Goal: Task Accomplishment & Management: Use online tool/utility

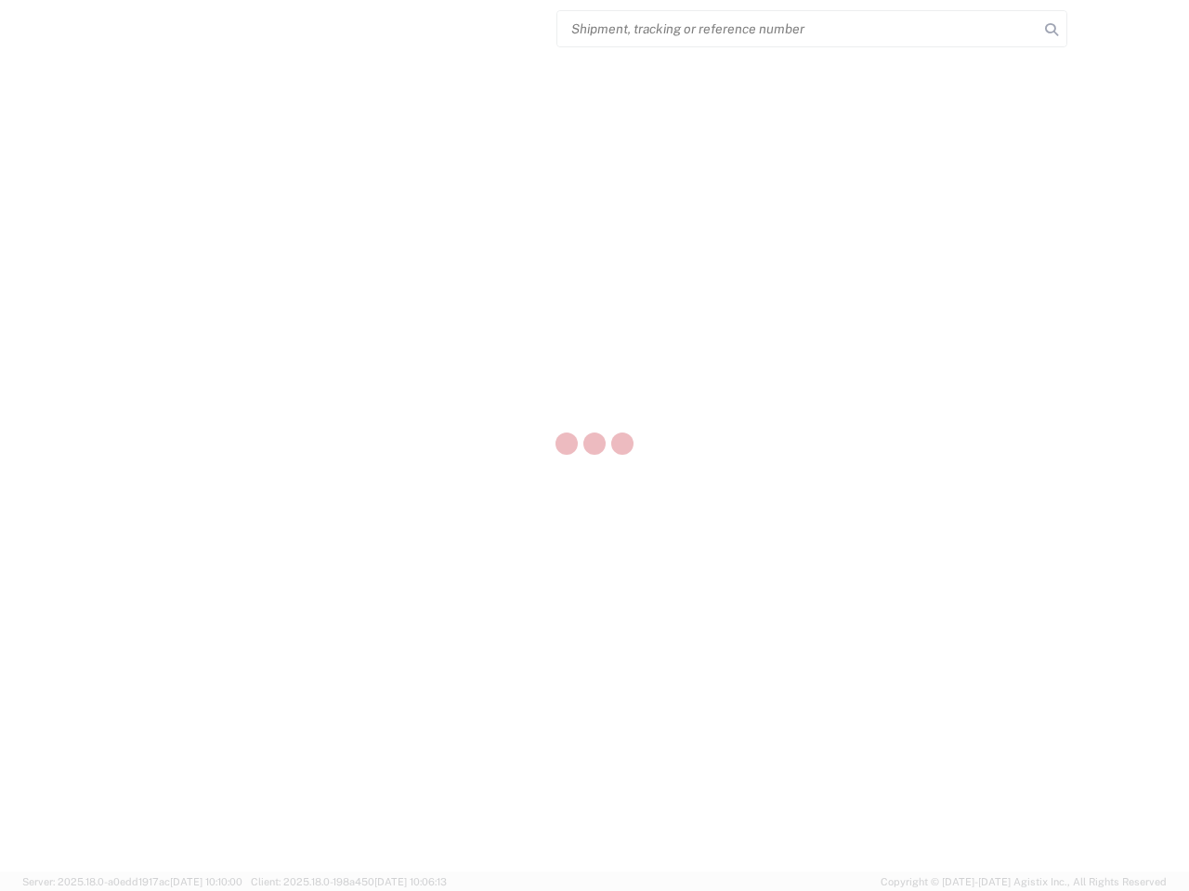
select select "US"
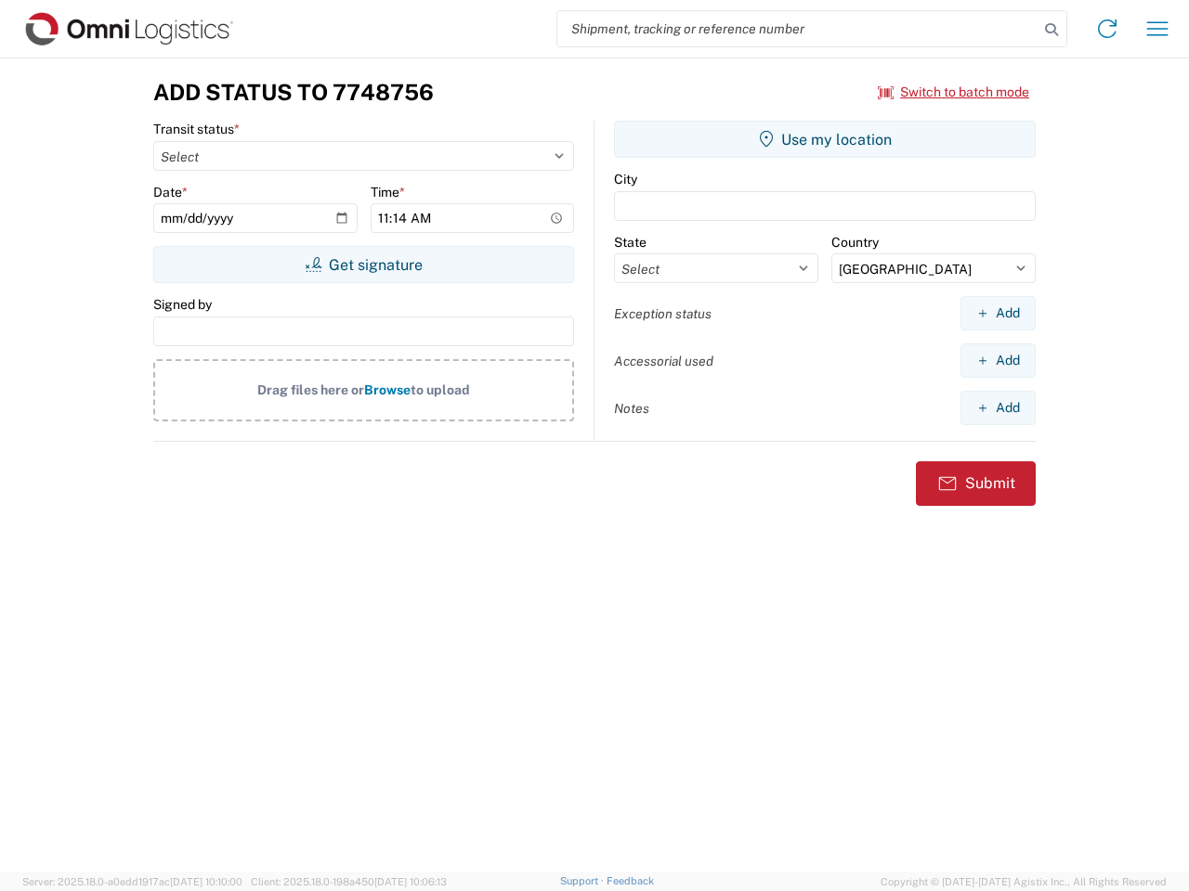
click at [798, 29] on input "search" at bounding box center [797, 28] width 481 height 35
click at [1051, 30] on icon at bounding box center [1051, 30] width 26 height 26
click at [1107, 29] on icon at bounding box center [1107, 29] width 30 height 30
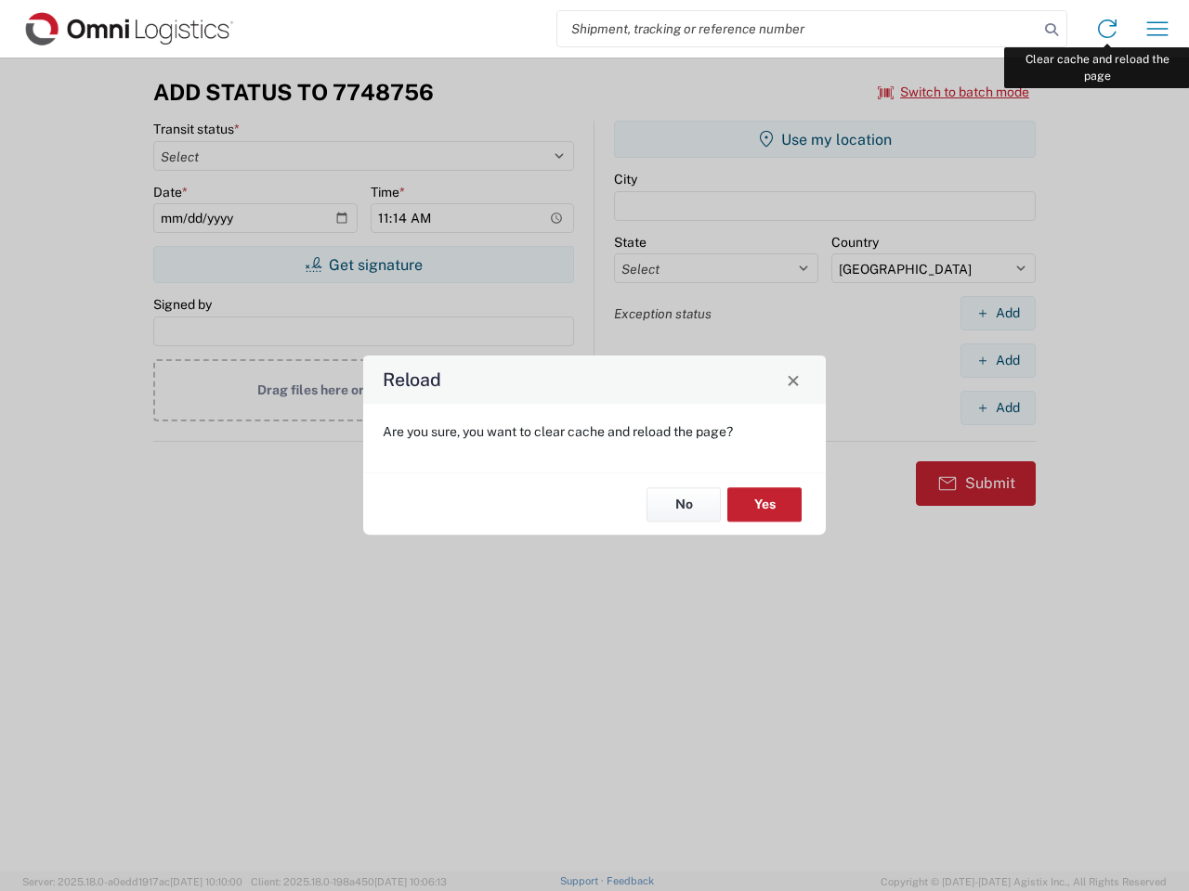
click at [1157, 29] on div "Reload Are you sure, you want to clear cache and reload the page? No Yes" at bounding box center [594, 445] width 1189 height 891
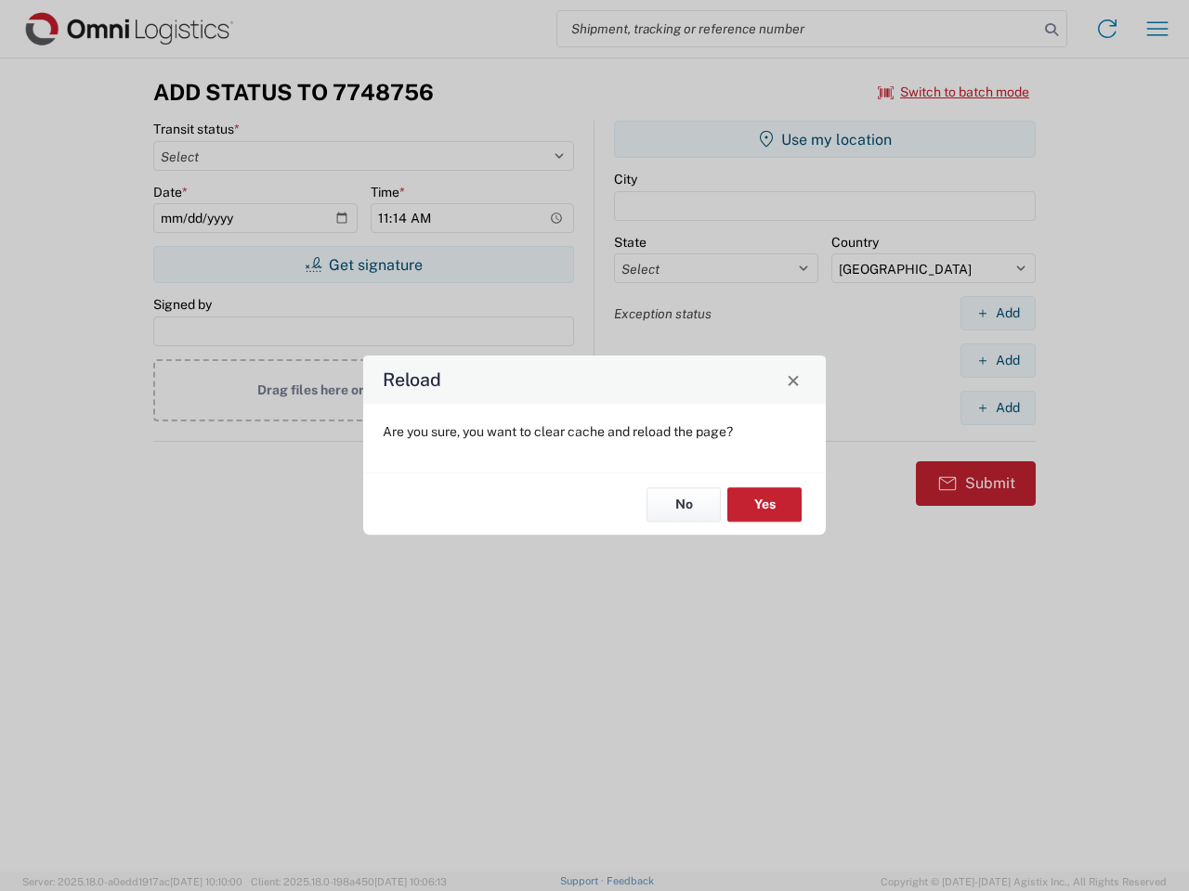
click at [954, 92] on div "Reload Are you sure, you want to clear cache and reload the page? No Yes" at bounding box center [594, 445] width 1189 height 891
click at [363, 265] on div "Reload Are you sure, you want to clear cache and reload the page? No Yes" at bounding box center [594, 445] width 1189 height 891
click at [825, 139] on div "Reload Are you sure, you want to clear cache and reload the page? No Yes" at bounding box center [594, 445] width 1189 height 891
click at [997, 313] on div "Reload Are you sure, you want to clear cache and reload the page? No Yes" at bounding box center [594, 445] width 1189 height 891
click at [997, 360] on div "Reload Are you sure, you want to clear cache and reload the page? No Yes" at bounding box center [594, 445] width 1189 height 891
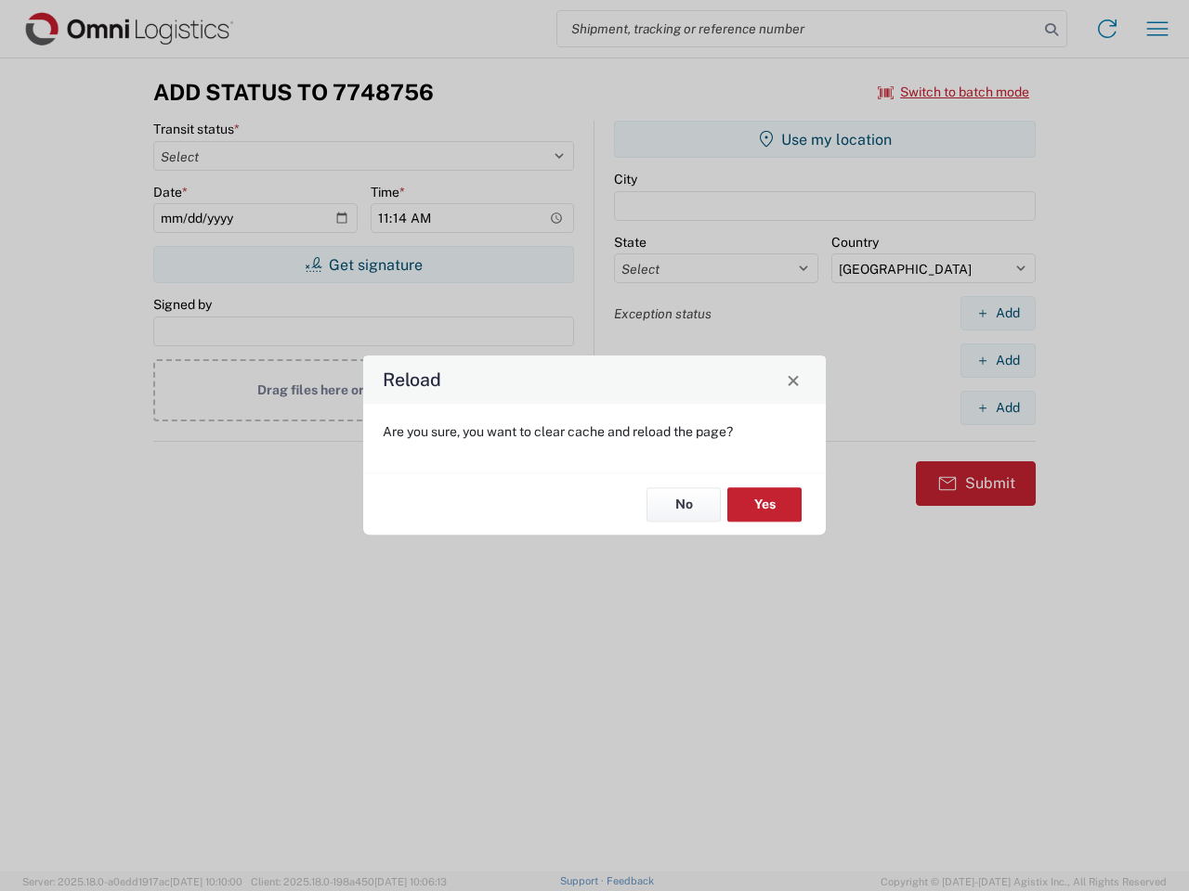
click at [997, 408] on div "Reload Are you sure, you want to clear cache and reload the page? No Yes" at bounding box center [594, 445] width 1189 height 891
